Goal: Task Accomplishment & Management: Manage account settings

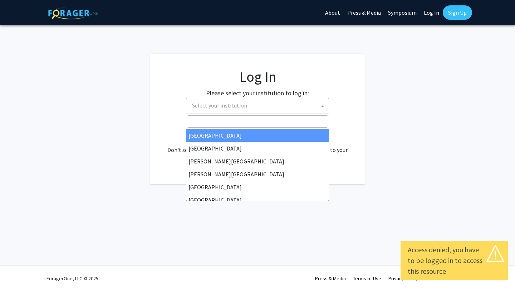
select select
click at [460, 10] on link "Sign Up" at bounding box center [457, 12] width 29 height 14
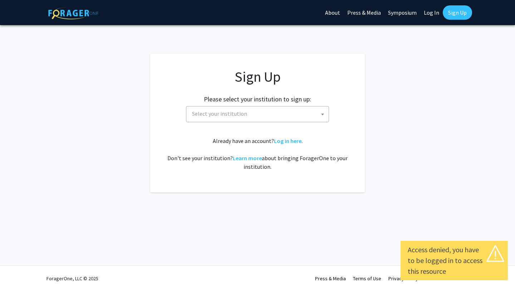
click at [428, 13] on link "Log In" at bounding box center [431, 12] width 23 height 25
select select
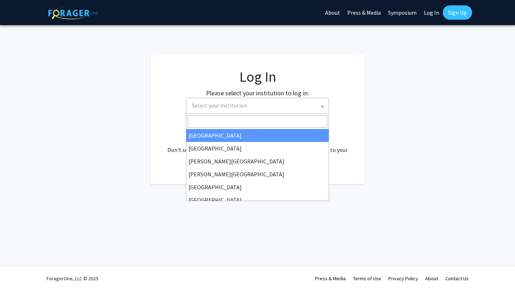
click at [312, 101] on span "Select your institution" at bounding box center [259, 105] width 140 height 15
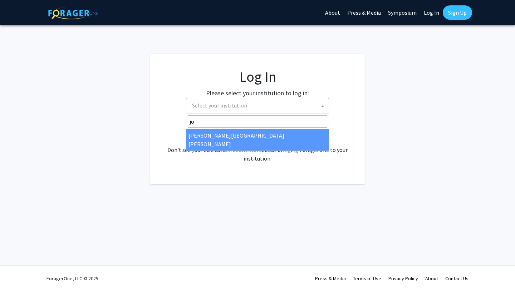
type input "jo"
select select "1"
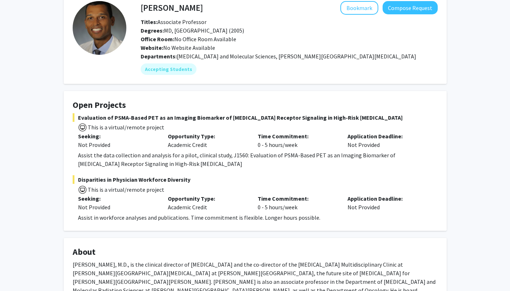
scroll to position [40, 0]
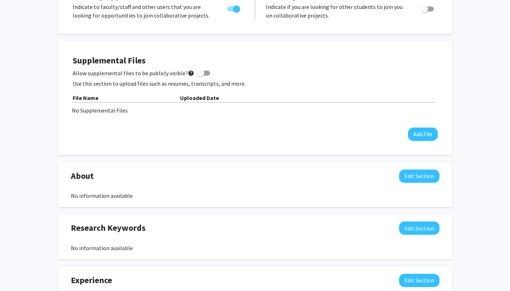
scroll to position [55, 0]
